Goal: Transaction & Acquisition: Download file/media

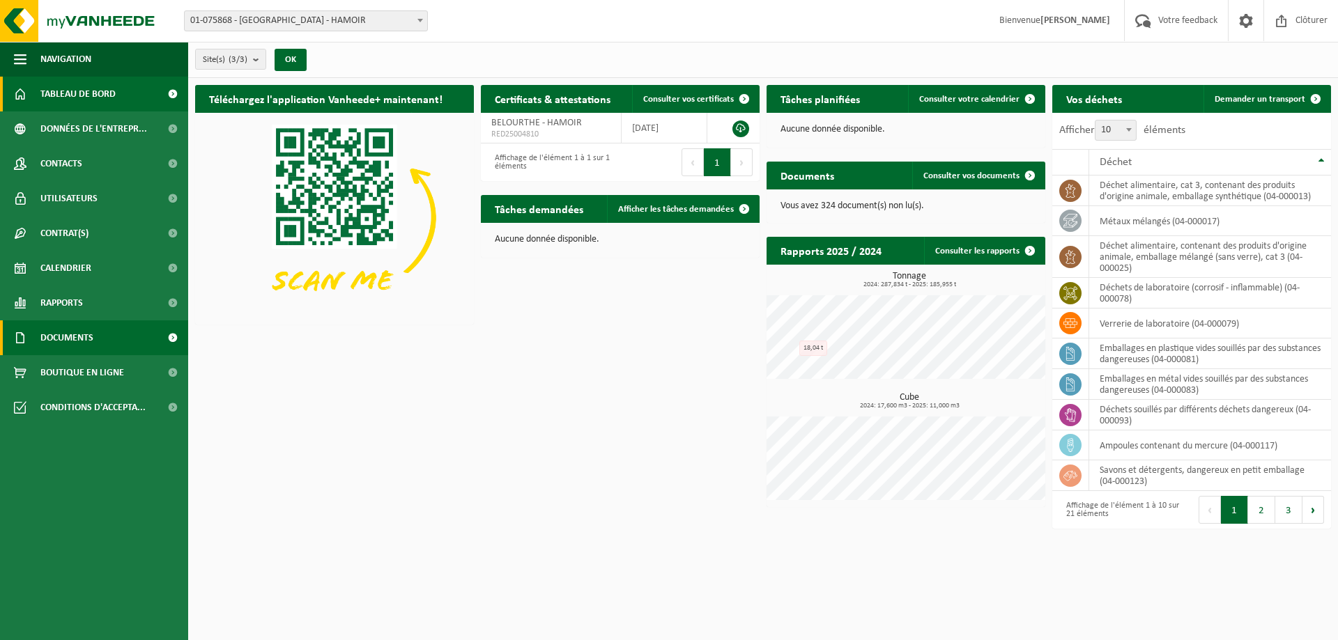
click at [127, 341] on link "Documents" at bounding box center [94, 337] width 188 height 35
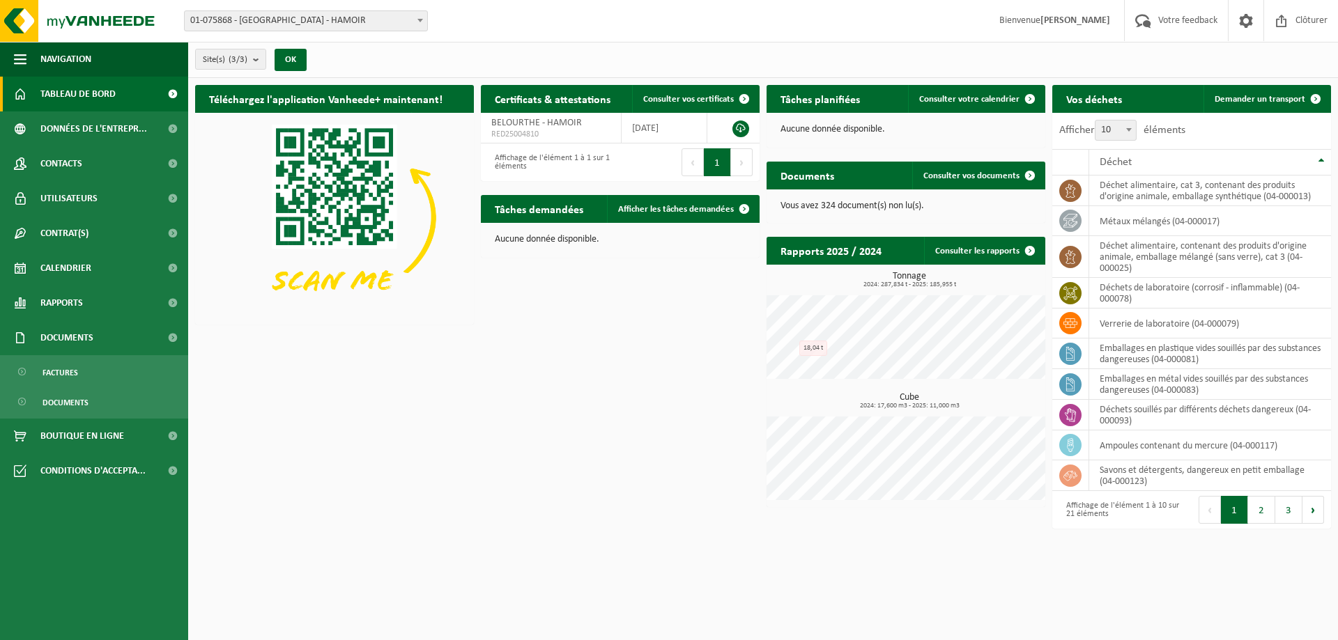
click at [134, 416] on ul "Factures Documents" at bounding box center [94, 386] width 188 height 63
click at [133, 408] on link "Documents" at bounding box center [93, 402] width 181 height 26
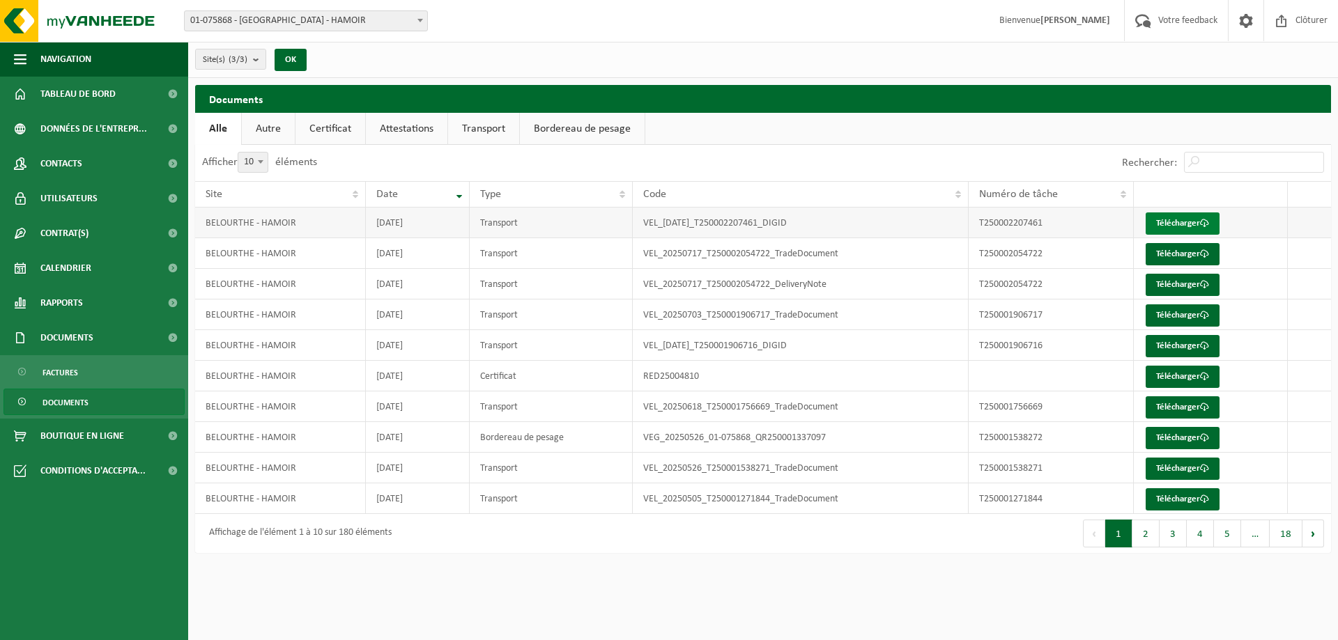
click at [1176, 224] on link "Télécharger" at bounding box center [1182, 223] width 74 height 22
click at [1188, 250] on link "Télécharger" at bounding box center [1182, 254] width 74 height 22
click at [1183, 286] on link "Télécharger" at bounding box center [1182, 285] width 74 height 22
click at [1168, 315] on link "Télécharger" at bounding box center [1182, 315] width 74 height 22
click at [1169, 346] on link "Télécharger" at bounding box center [1182, 346] width 74 height 22
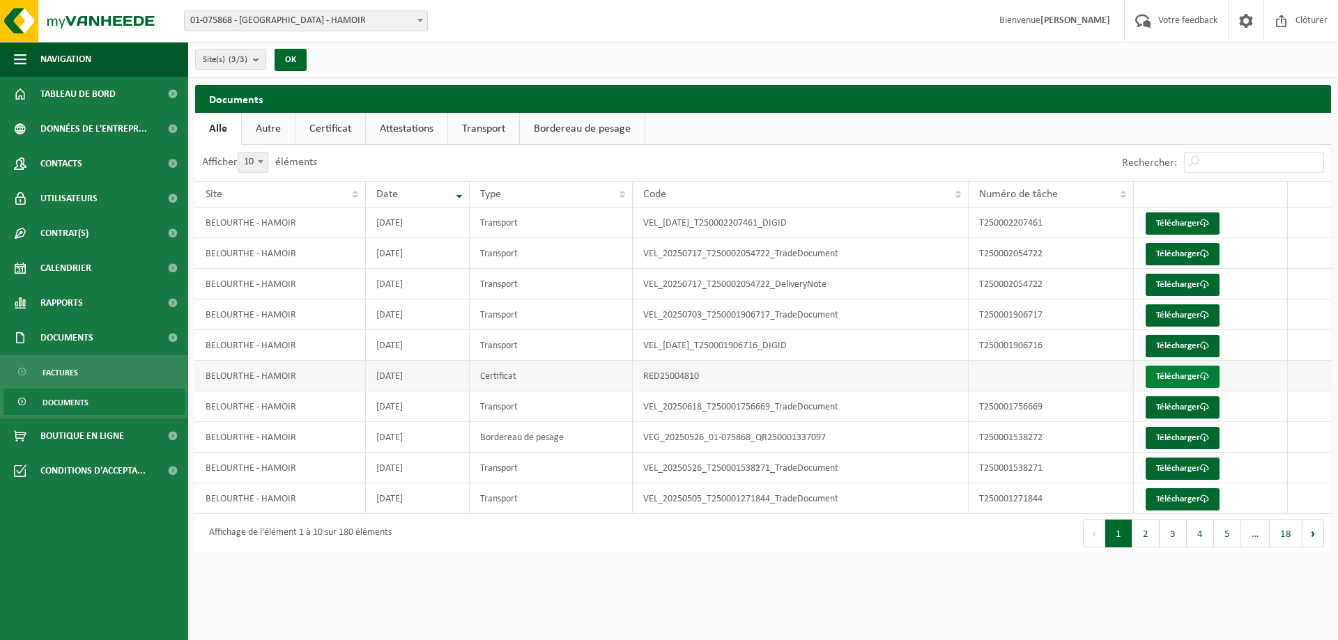
click at [1163, 374] on link "Télécharger" at bounding box center [1182, 377] width 74 height 22
click at [1182, 412] on link "Télécharger" at bounding box center [1182, 407] width 74 height 22
click at [1182, 439] on link "Télécharger" at bounding box center [1182, 438] width 74 height 22
click at [1214, 469] on link "Télécharger" at bounding box center [1182, 469] width 74 height 22
click at [1177, 499] on link "Télécharger" at bounding box center [1182, 499] width 74 height 22
